Goal: Task Accomplishment & Management: Complete application form

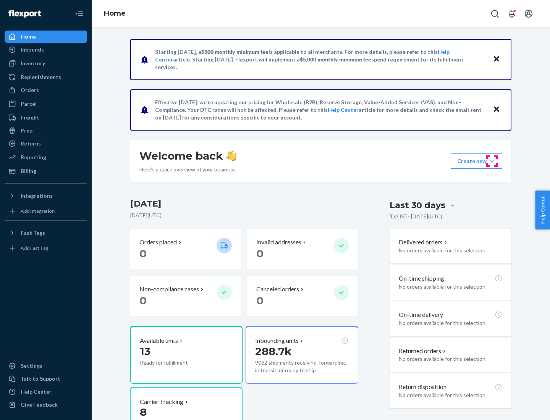
click at [492, 161] on button "Create new Create new inbound Create new order Create new product" at bounding box center [476, 160] width 52 height 15
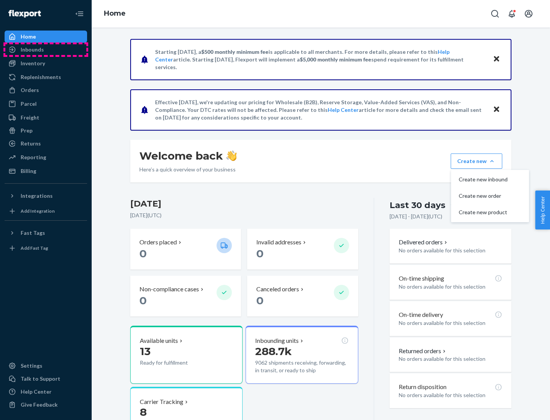
click at [46, 50] on div "Inbounds" at bounding box center [45, 49] width 81 height 11
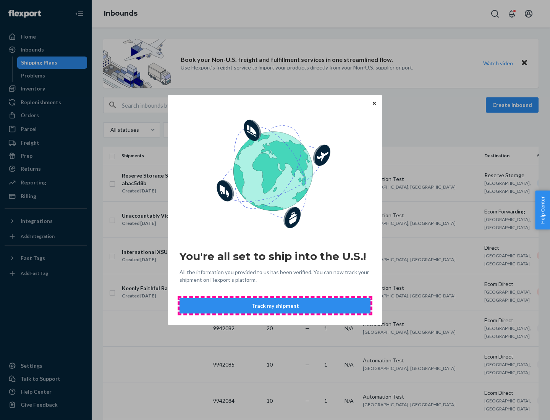
click at [275, 306] on button "Track my shipment" at bounding box center [274, 305] width 191 height 15
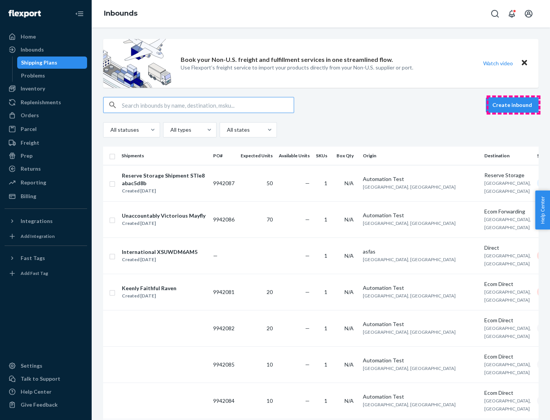
click at [513, 105] on button "Create inbound" at bounding box center [511, 104] width 53 height 15
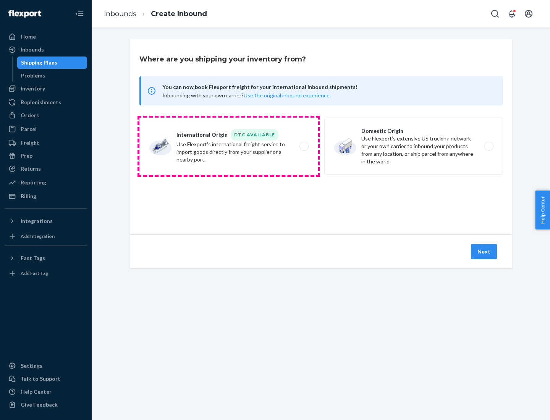
click at [229, 146] on label "International Origin DTC Available Use Flexport's international freight service…" at bounding box center [228, 146] width 179 height 57
click at [303, 146] on input "International Origin DTC Available Use Flexport's international freight service…" at bounding box center [305, 146] width 5 height 5
radio input "true"
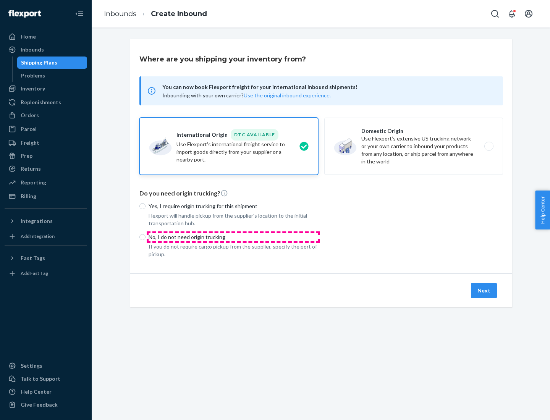
click at [233, 237] on p "No, I do not need origin trucking" at bounding box center [232, 237] width 169 height 8
click at [145, 237] on input "No, I do not need origin trucking" at bounding box center [142, 237] width 6 height 6
radio input "true"
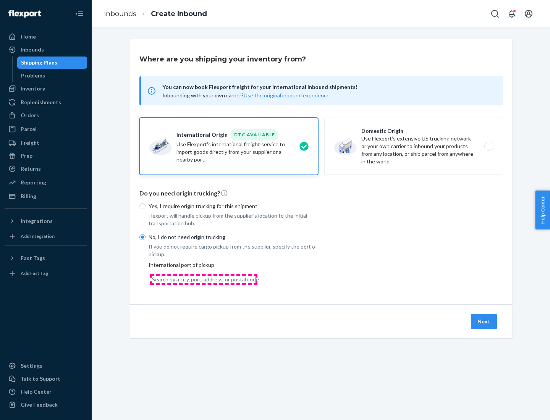
click at [203, 279] on div "Search by a city, port, address, or postal code" at bounding box center [205, 280] width 107 height 8
click at [153, 279] on input "Search by a city, port, address, or postal code" at bounding box center [152, 280] width 1 height 8
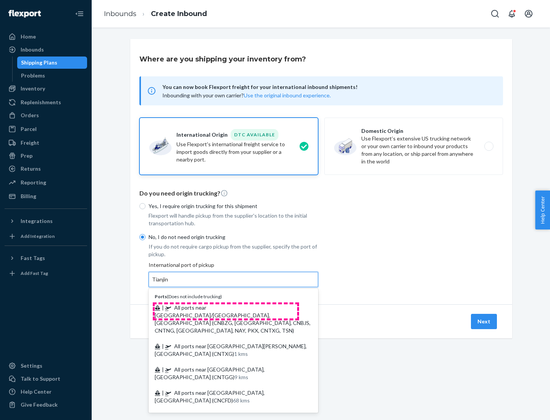
click at [226, 307] on span "| All ports near [GEOGRAPHIC_DATA]/[GEOGRAPHIC_DATA], [GEOGRAPHIC_DATA] (CNBZG,…" at bounding box center [233, 318] width 156 height 29
click at [169, 283] on input "Tianjin" at bounding box center [160, 280] width 17 height 8
type input "All ports near [GEOGRAPHIC_DATA]/[GEOGRAPHIC_DATA], [GEOGRAPHIC_DATA] (CNBZG, […"
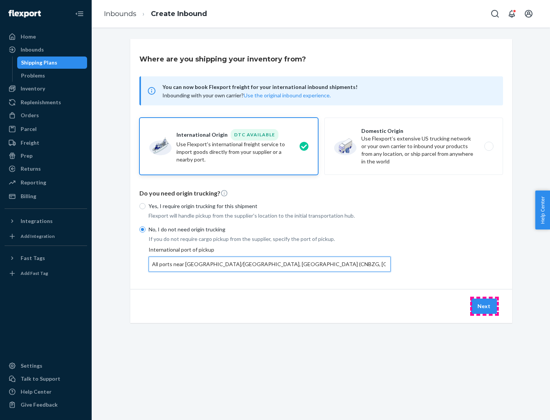
click at [484, 306] on button "Next" at bounding box center [484, 305] width 26 height 15
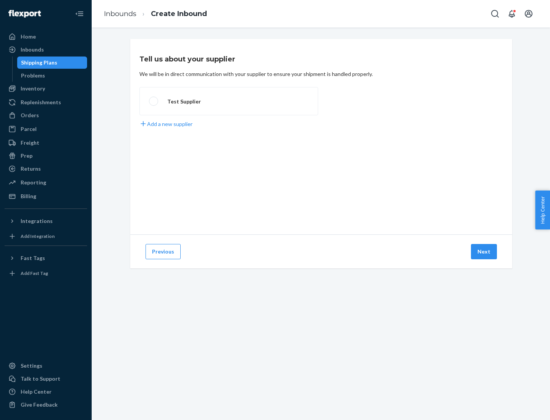
click at [229, 101] on label "Test Supplier" at bounding box center [228, 101] width 179 height 28
click at [154, 101] on input "Test Supplier" at bounding box center [151, 101] width 5 height 5
radio input "true"
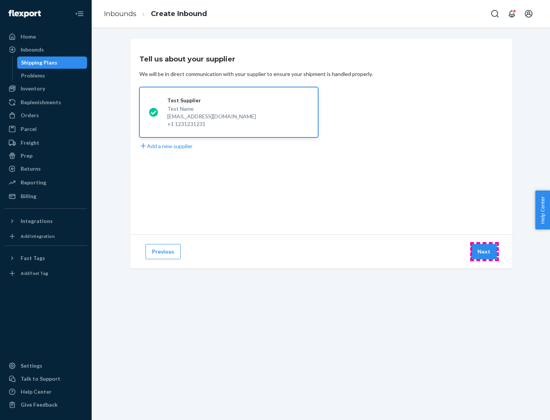
click at [484, 252] on button "Next" at bounding box center [484, 251] width 26 height 15
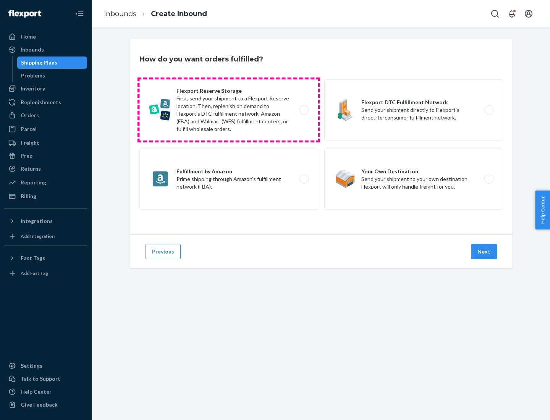
click at [229, 110] on label "Flexport Reserve Storage First, send your shipment to a Flexport Reserve locati…" at bounding box center [228, 109] width 179 height 61
click at [303, 110] on input "Flexport Reserve Storage First, send your shipment to a Flexport Reserve locati…" at bounding box center [305, 110] width 5 height 5
radio input "true"
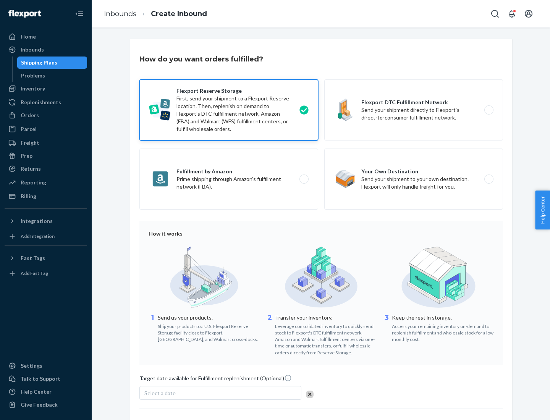
scroll to position [63, 0]
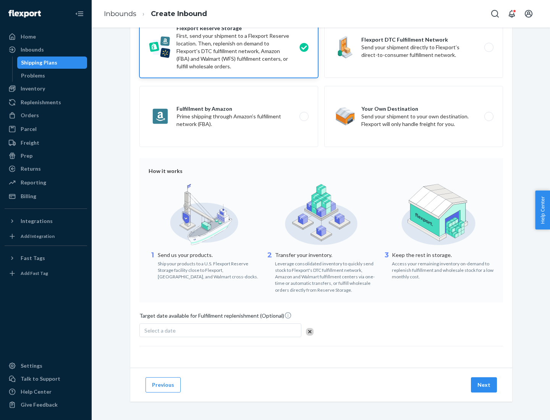
click at [484, 384] on button "Next" at bounding box center [484, 384] width 26 height 15
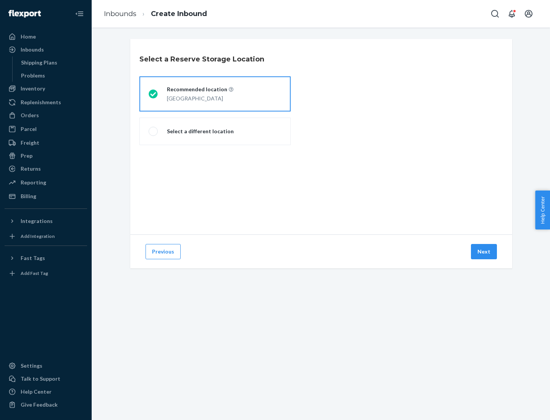
click at [215, 94] on div "[GEOGRAPHIC_DATA]" at bounding box center [200, 97] width 66 height 9
click at [153, 94] on input "Recommended location [GEOGRAPHIC_DATA]" at bounding box center [150, 94] width 5 height 5
click at [484, 252] on button "Next" at bounding box center [484, 251] width 26 height 15
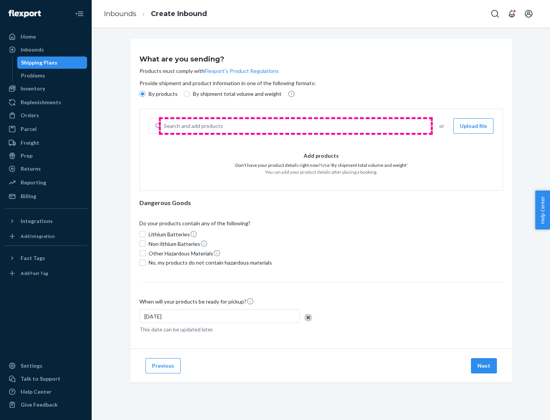
click at [295, 126] on div "Search and add products" at bounding box center [295, 126] width 269 height 14
click at [164, 126] on input "Search and add products" at bounding box center [164, 126] width 1 height 8
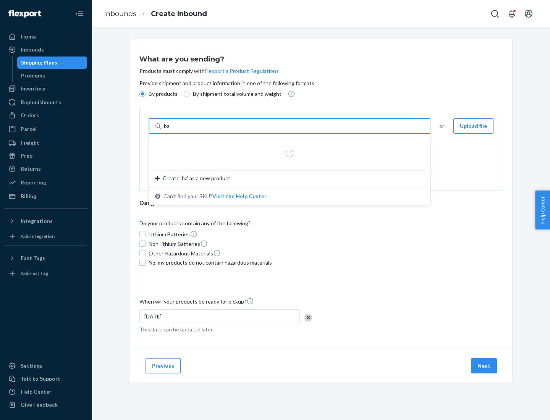
type input "basic"
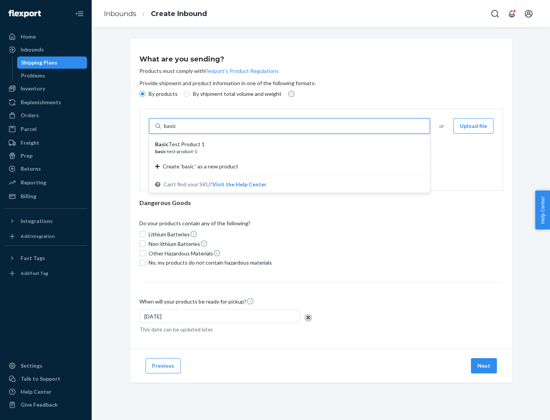
click at [287, 144] on div "Basic Test Product 1" at bounding box center [286, 144] width 263 height 8
click at [177, 130] on input "basic" at bounding box center [171, 126] width 14 height 8
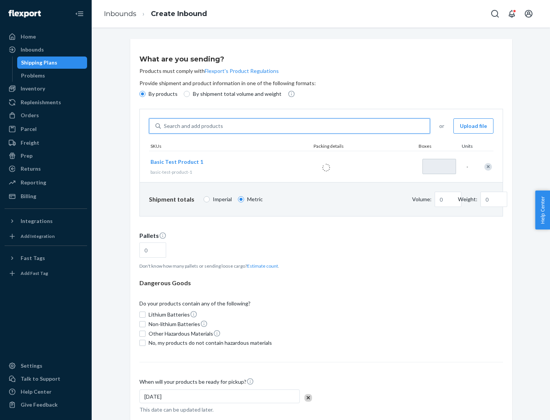
type input "1.09"
type input "1"
type input "3.27"
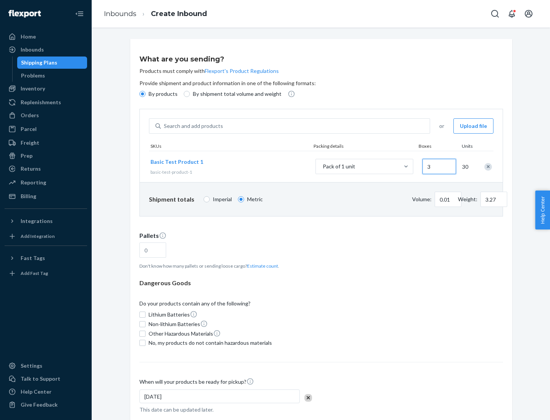
type input "30"
type input "0.07"
type input "326.59"
type input "3000"
type input "0.68"
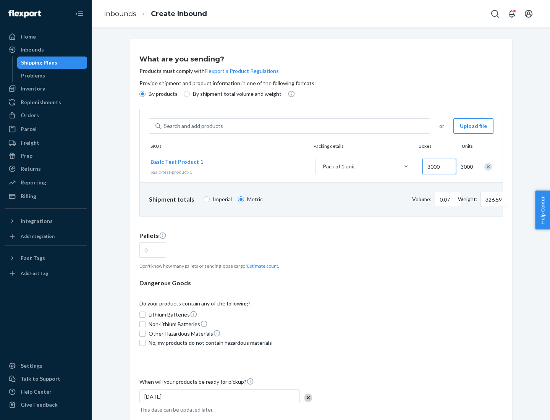
type input "3265.86"
type input "1.09"
type input "10"
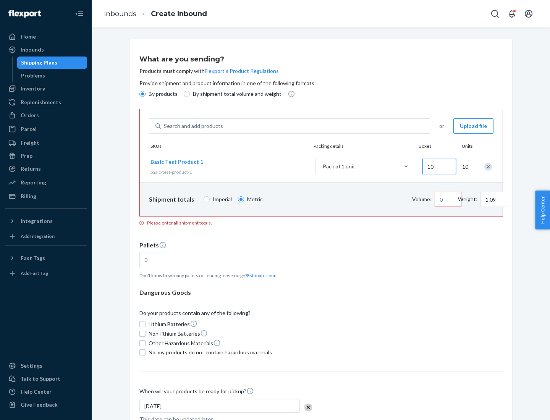
type input "10.89"
type input "100"
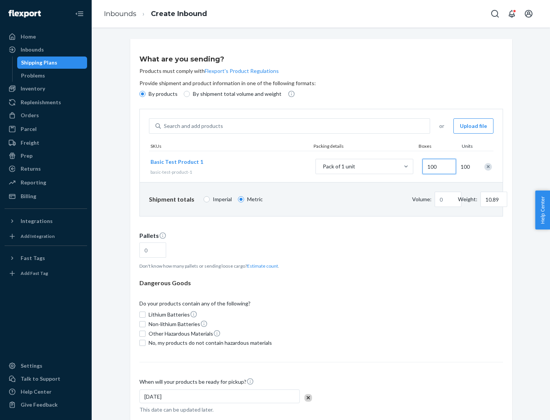
type input "0.02"
type input "108.86"
type input "1000"
type input "0.23"
type input "1088.62"
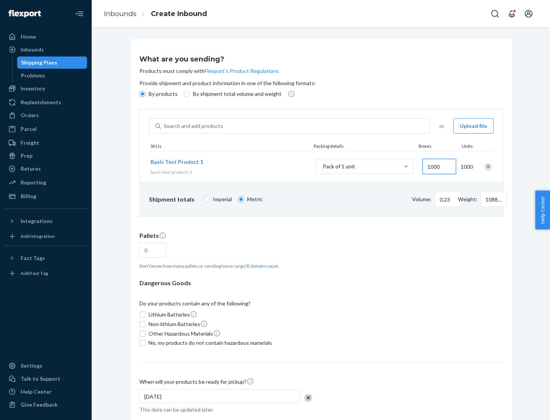
scroll to position [26, 0]
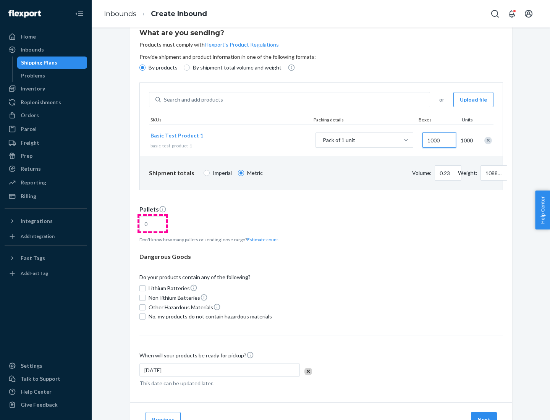
type input "1000"
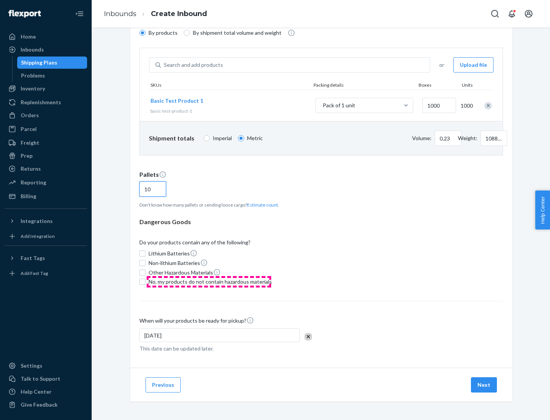
type input "10"
click at [209, 282] on span "No, my products do not contain hazardous materials" at bounding box center [209, 282] width 123 height 8
click at [145, 282] on input "No, my products do not contain hazardous materials" at bounding box center [142, 282] width 6 height 6
checkbox input "true"
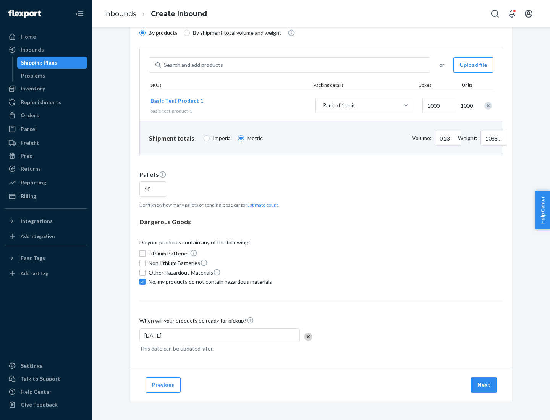
click at [484, 385] on button "Next" at bounding box center [484, 384] width 26 height 15
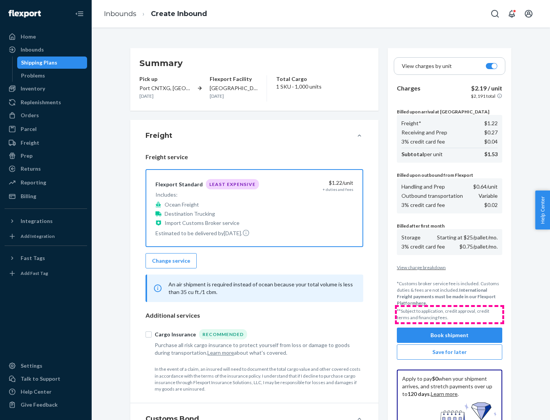
scroll to position [111, 0]
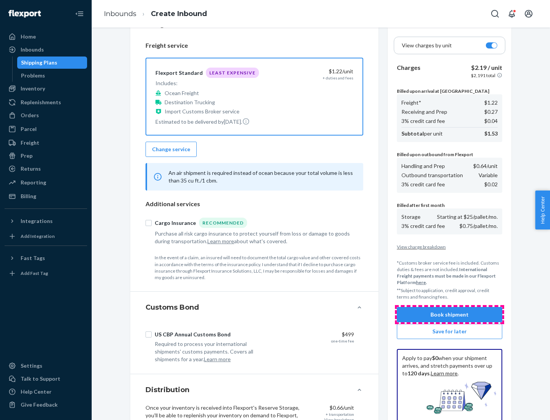
click at [449, 314] on button "Book shipment" at bounding box center [449, 314] width 105 height 15
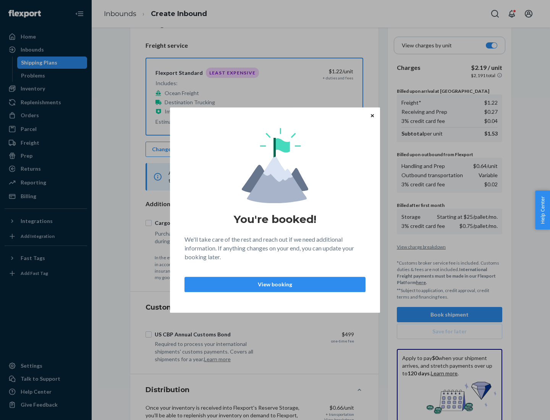
click at [275, 284] on p "View booking" at bounding box center [275, 285] width 168 height 8
